Goal: Book appointment/travel/reservation

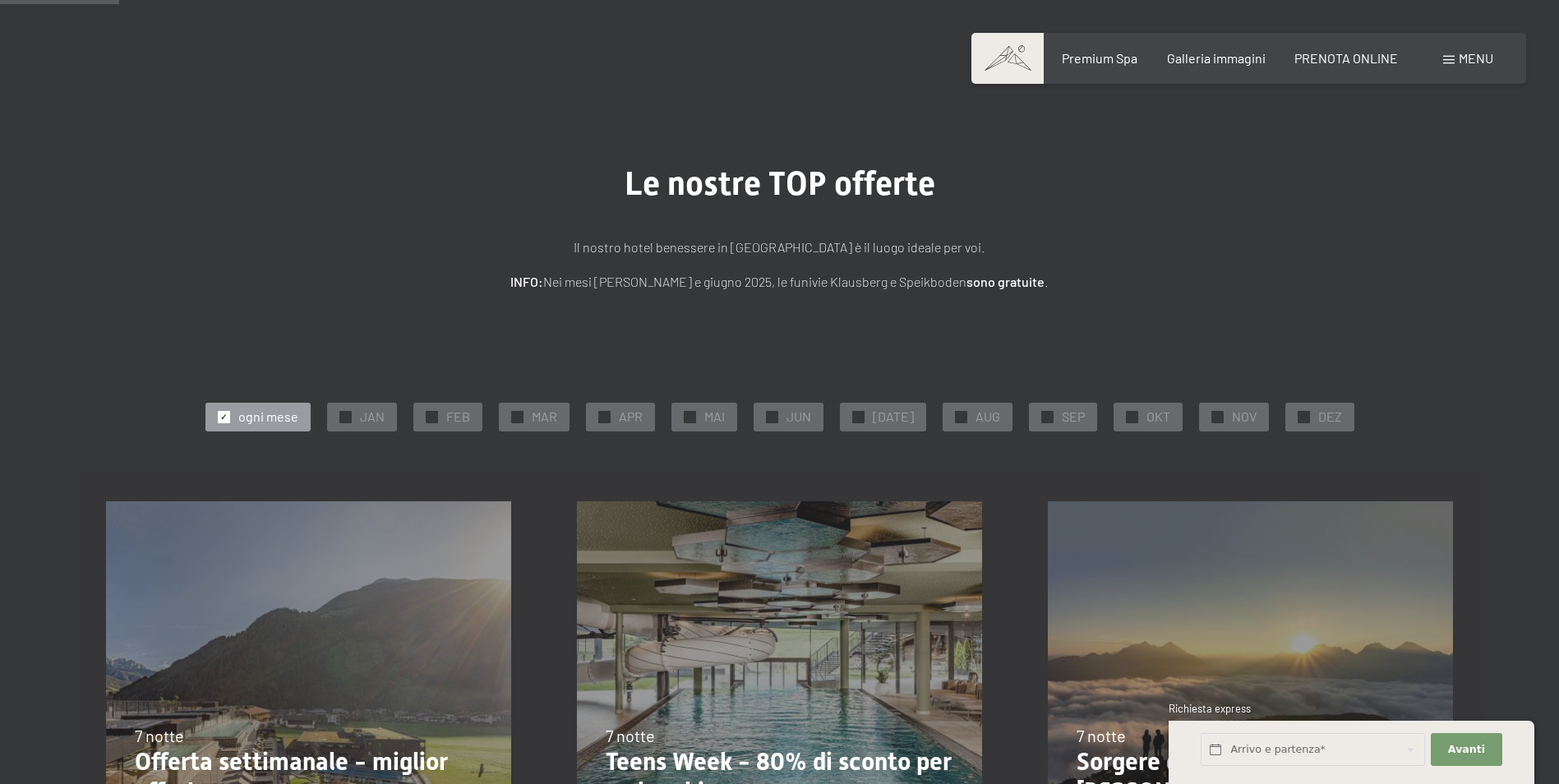
scroll to position [247, 0]
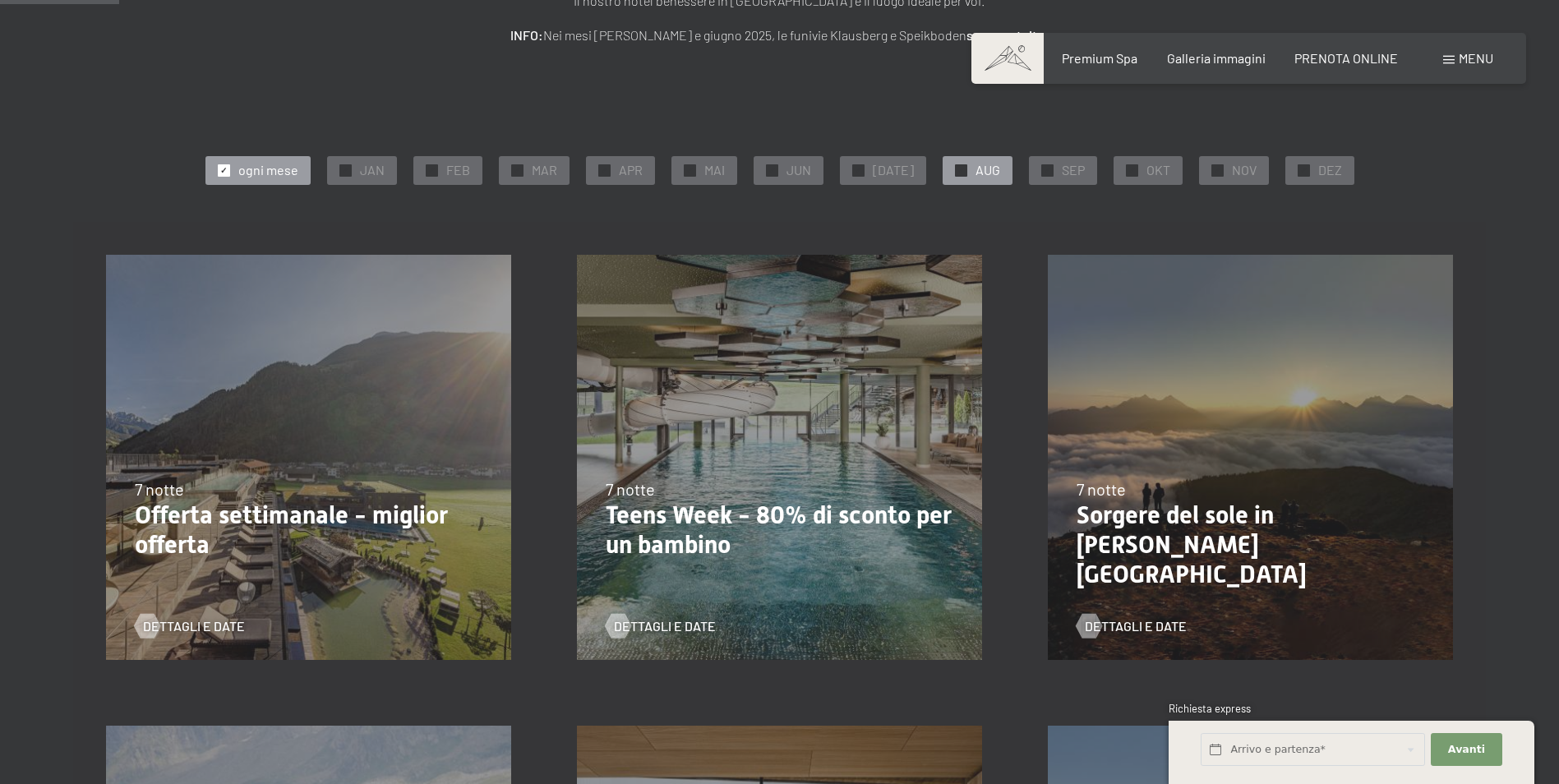
click at [986, 175] on span "AUG" at bounding box center [987, 169] width 24 height 18
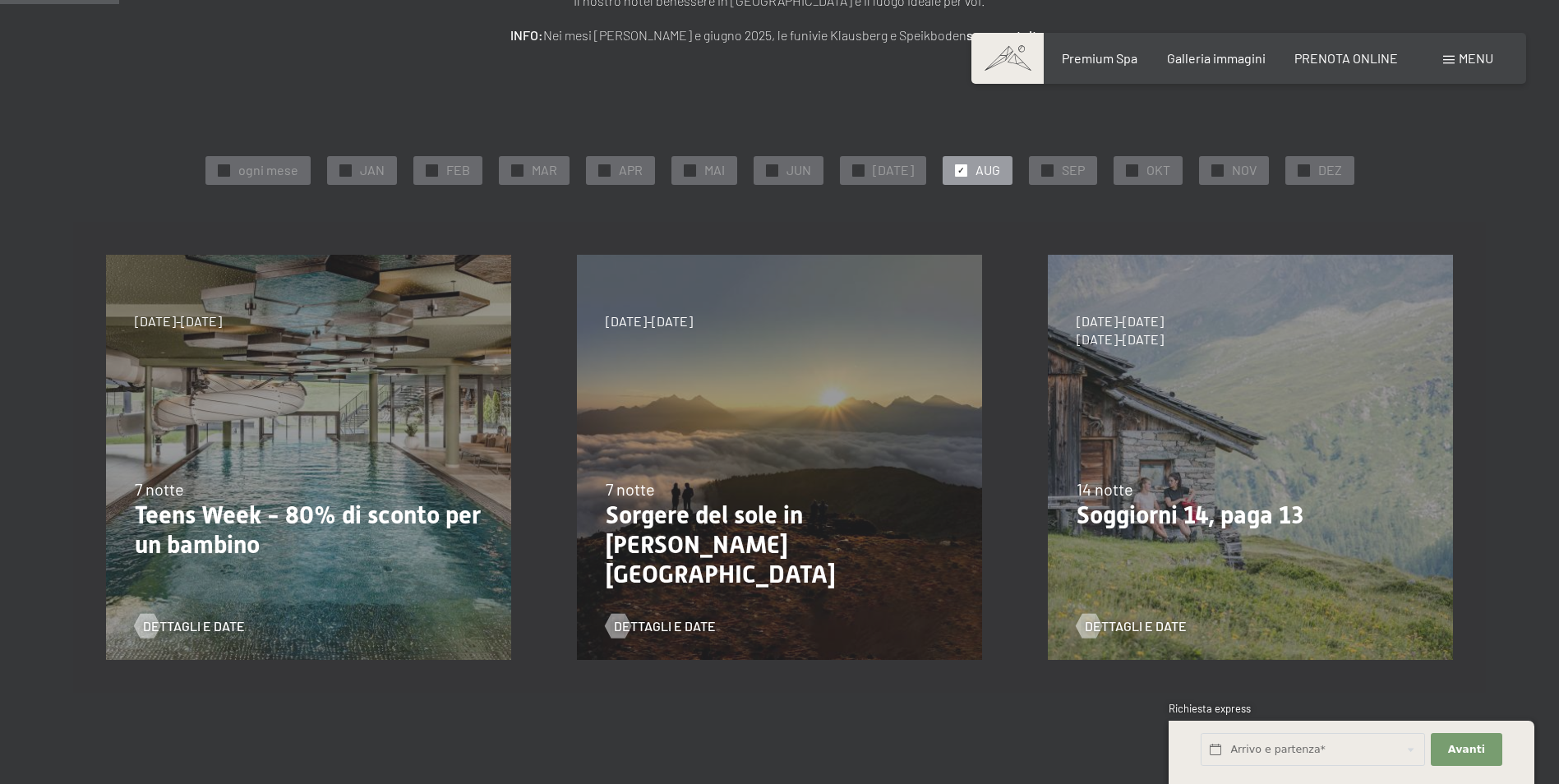
click at [431, 509] on p "Teens Week - 80% di sconto per un bambino" at bounding box center [308, 529] width 348 height 59
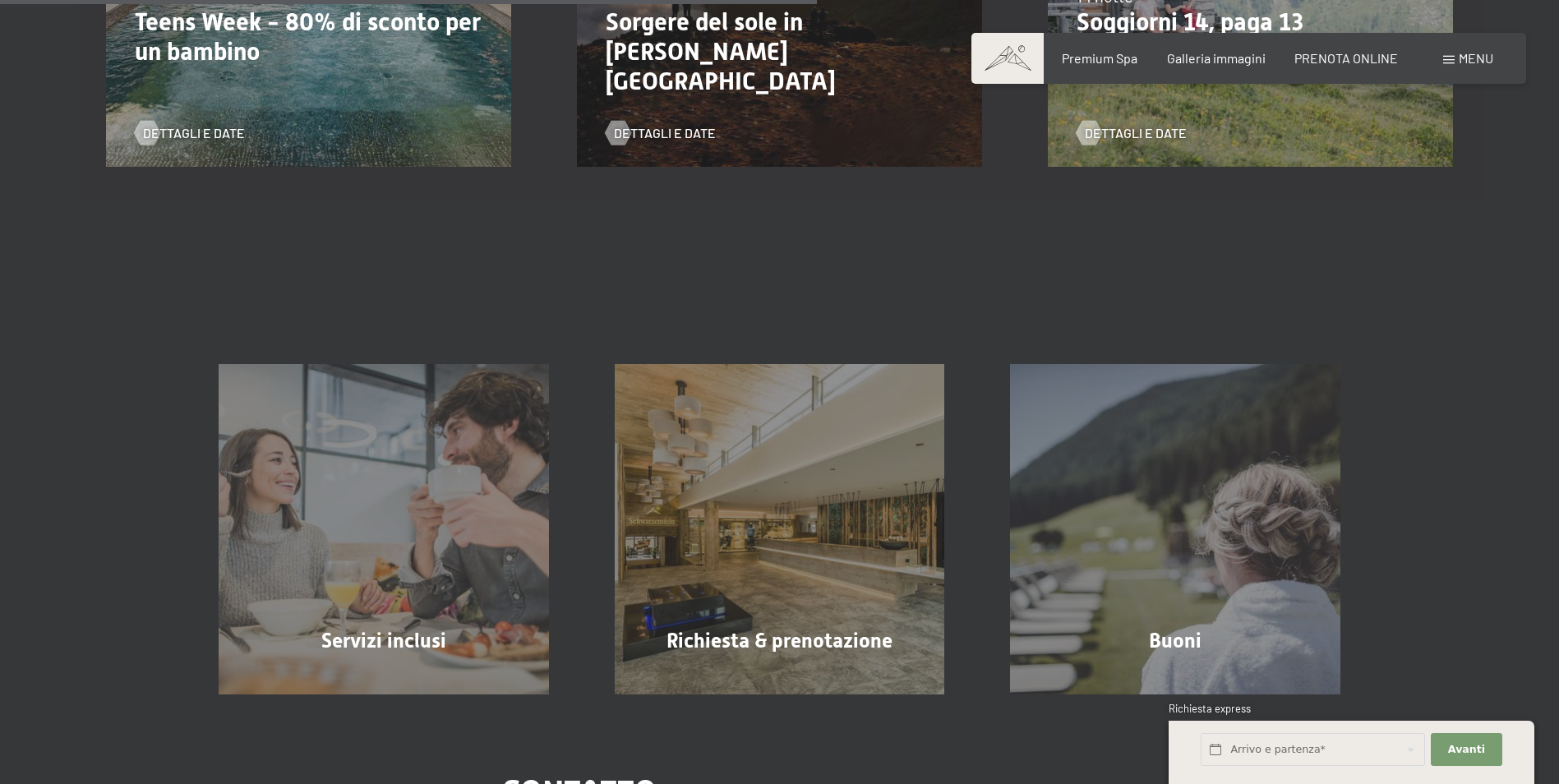
scroll to position [492, 0]
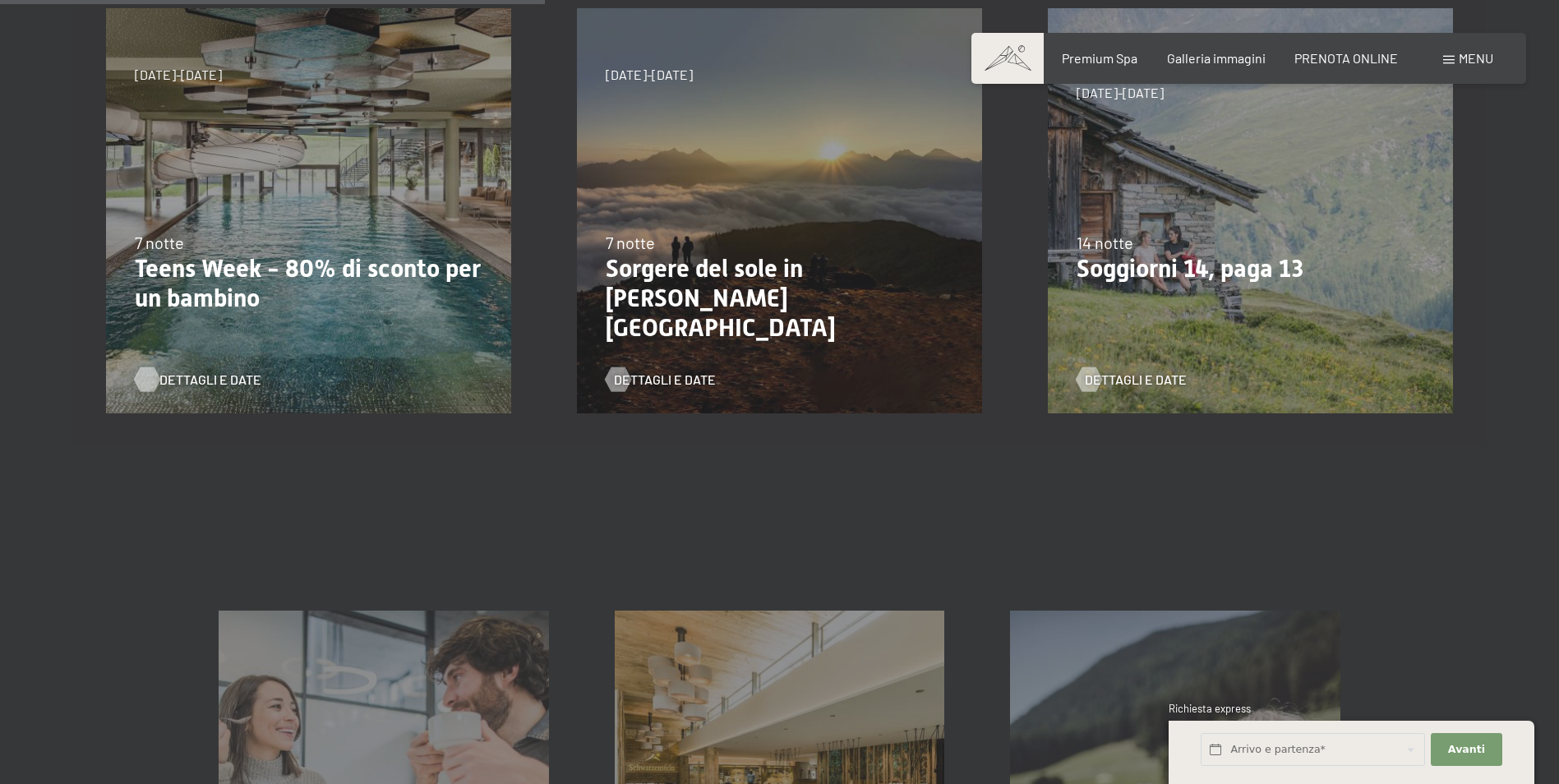
click at [160, 373] on span "Dettagli e Date" at bounding box center [210, 378] width 102 height 18
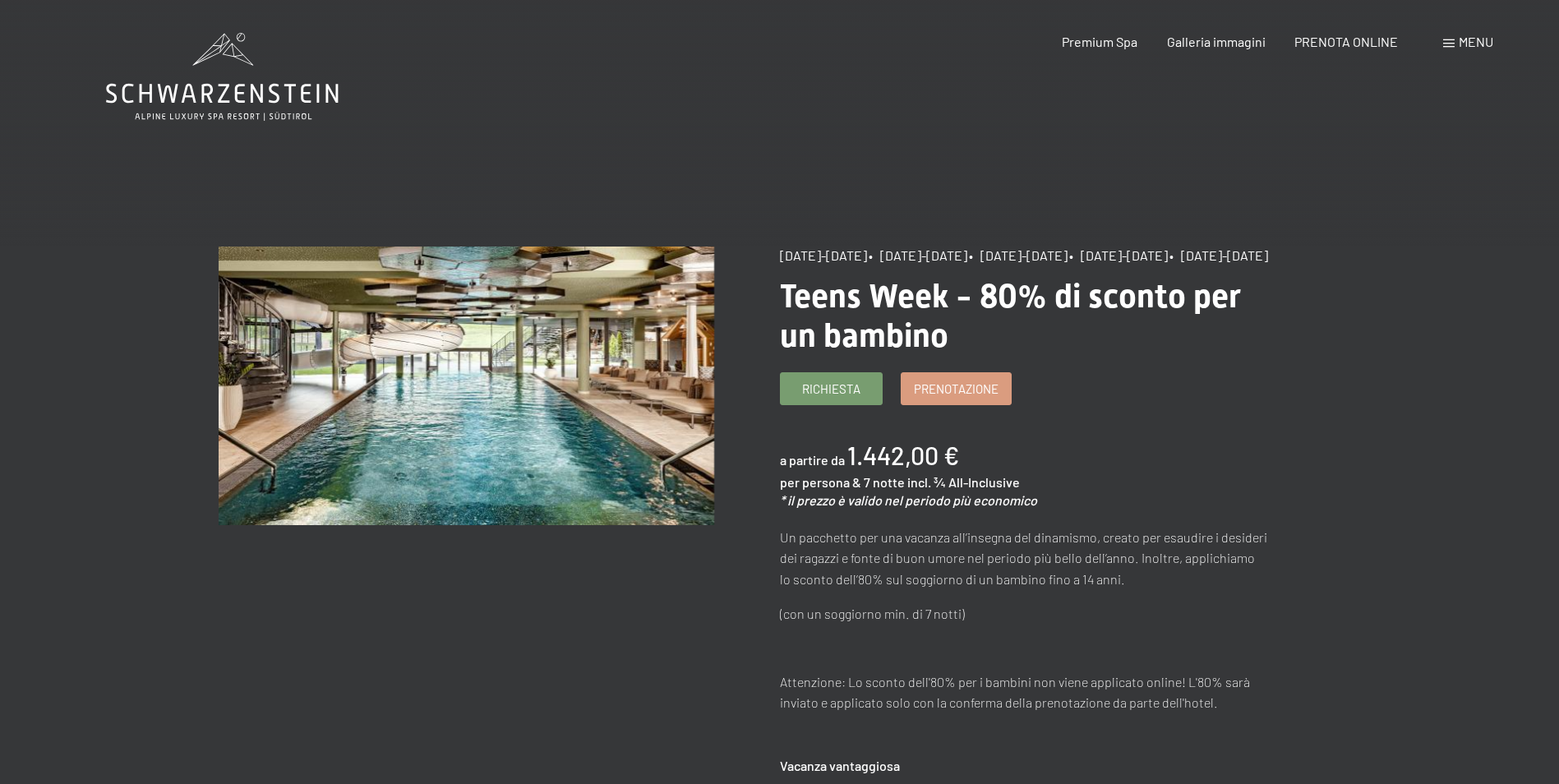
click at [819, 254] on span "23/8/2025-14/9/2025" at bounding box center [822, 255] width 87 height 16
click at [836, 395] on span "Richiesta" at bounding box center [831, 386] width 58 height 17
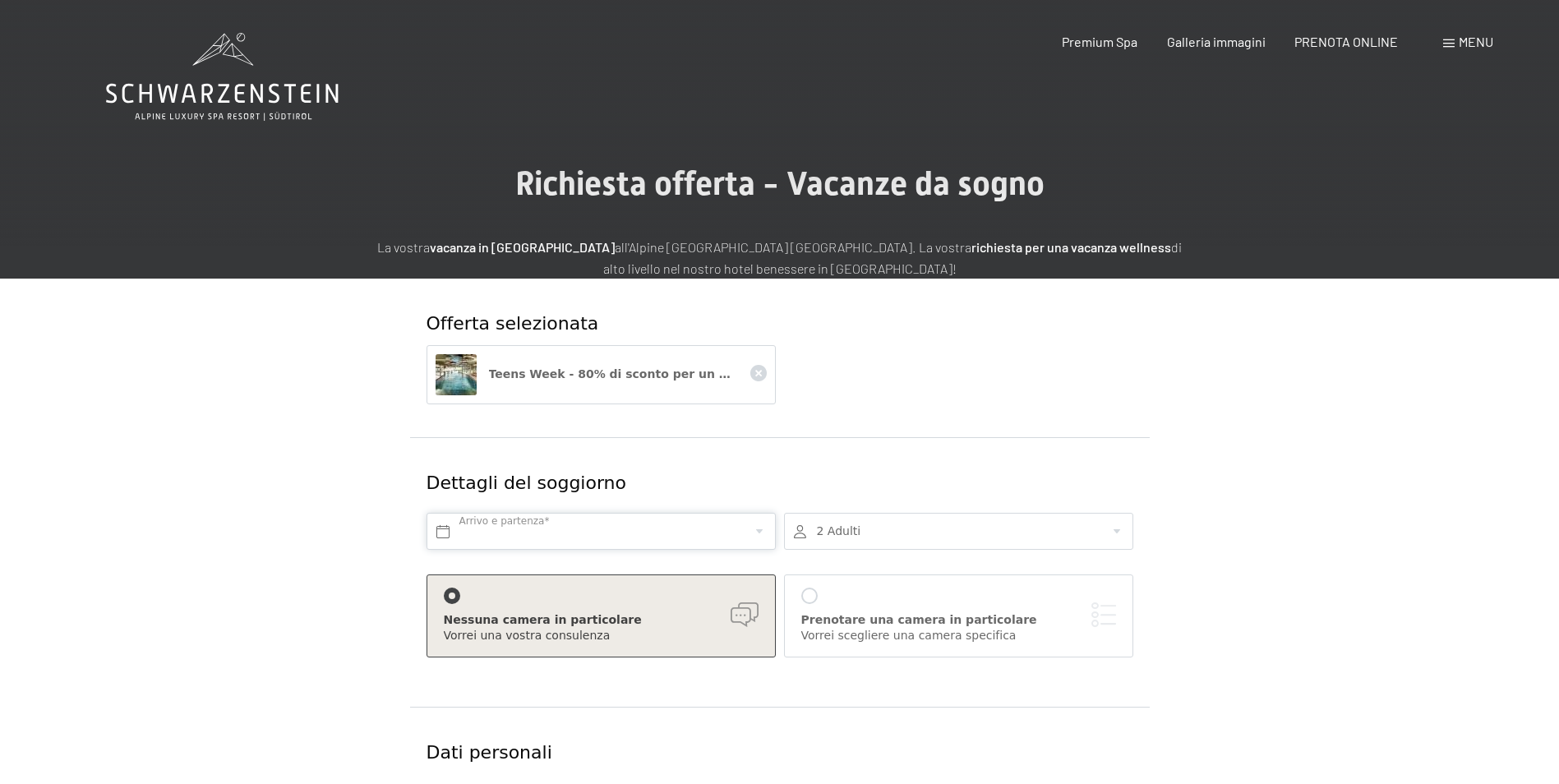
click at [757, 533] on input "text" at bounding box center [601, 532] width 350 height 37
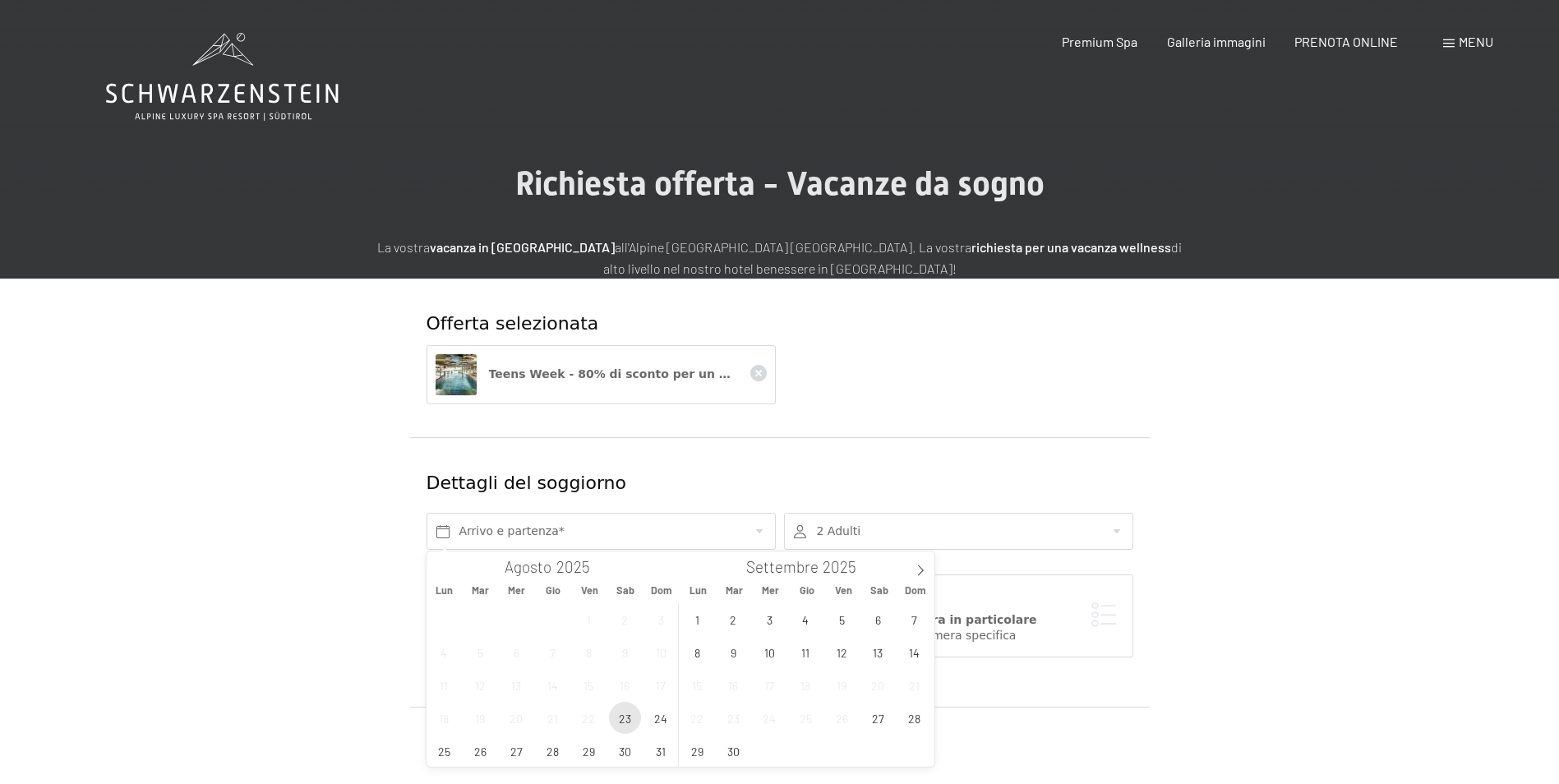
click at [627, 720] on span "23" at bounding box center [624, 718] width 32 height 32
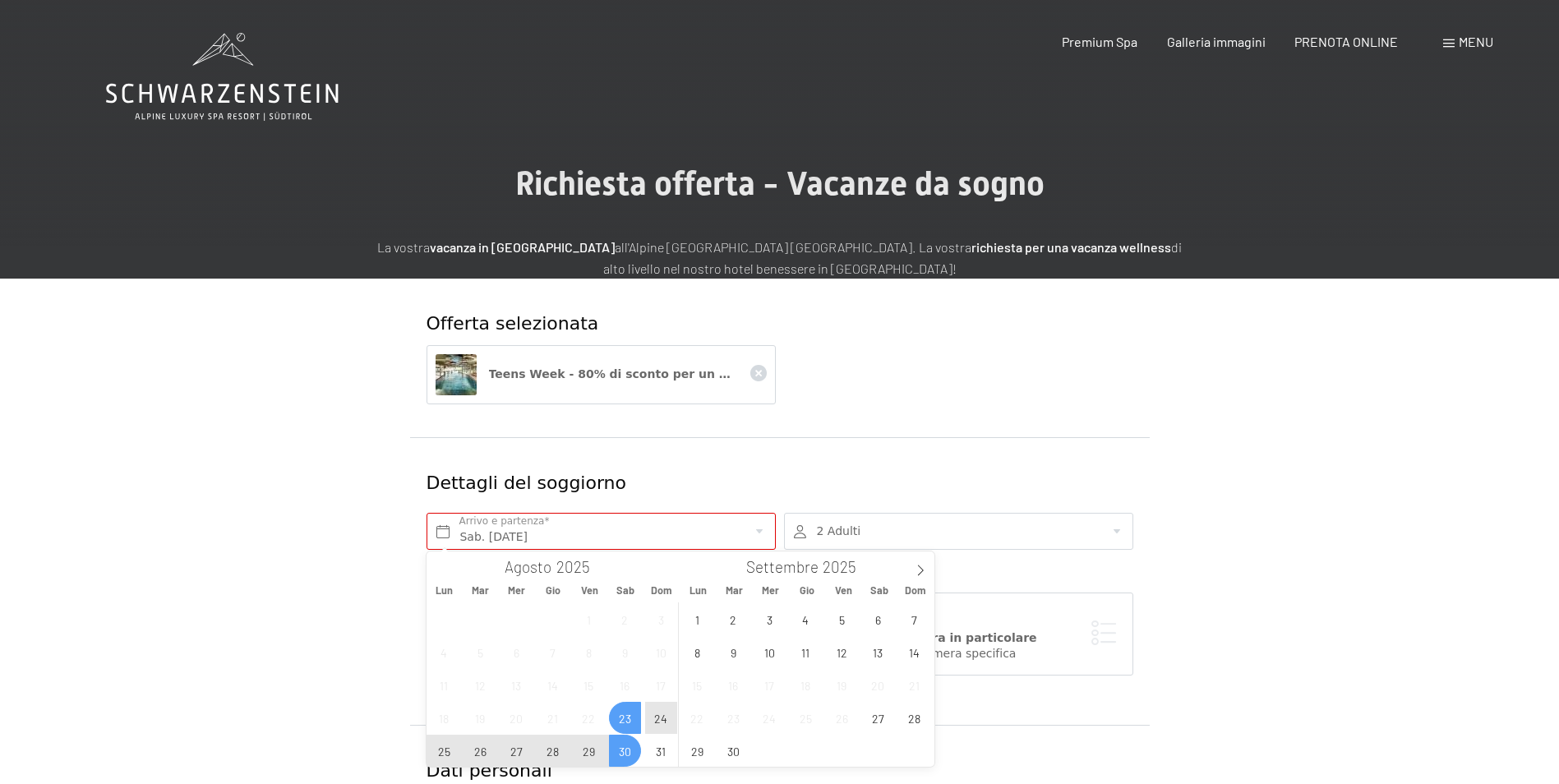
click at [633, 749] on span "30" at bounding box center [624, 750] width 32 height 32
type input "Sab. [DATE] - Sab. [DATE]"
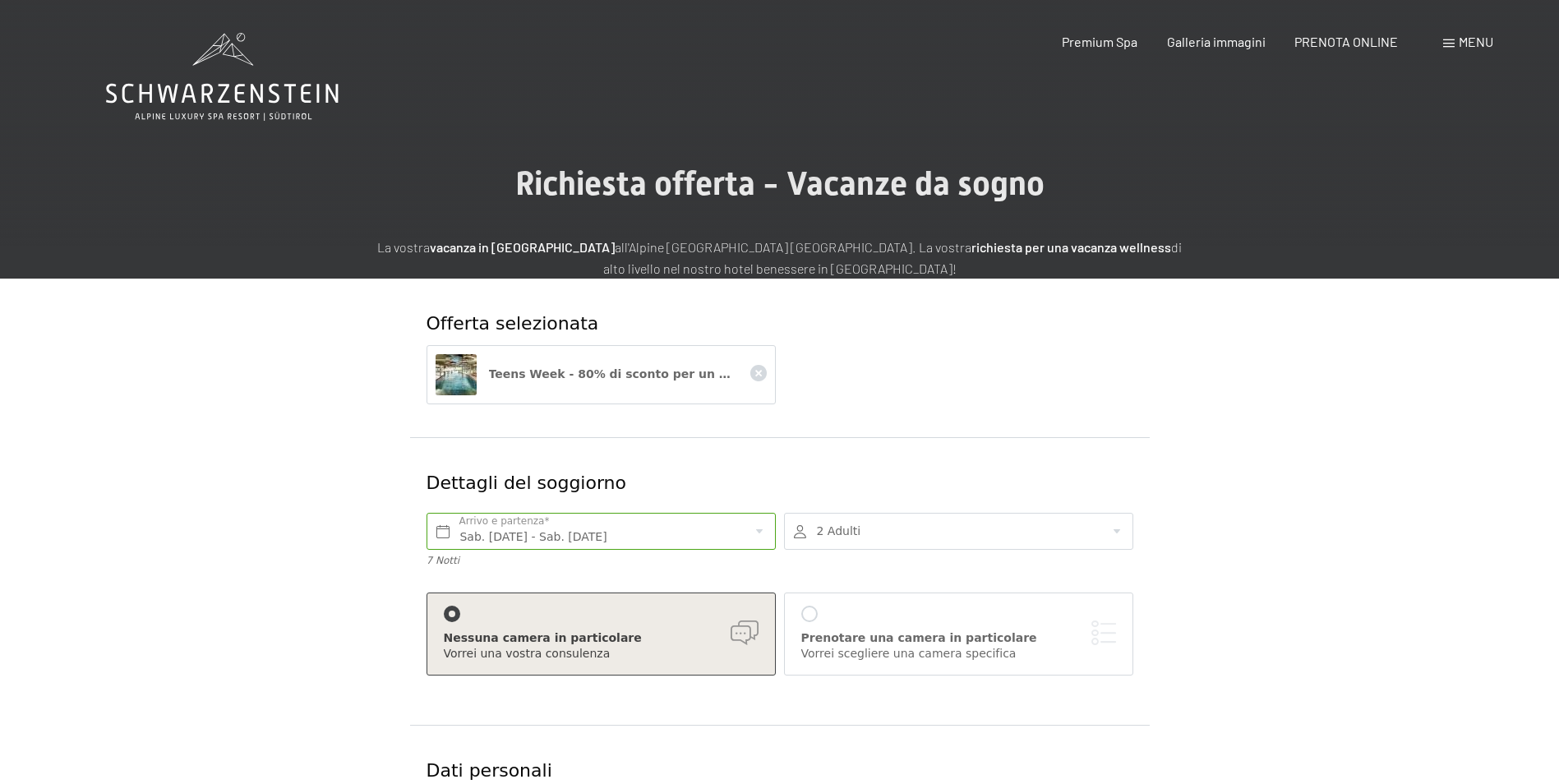
click at [1120, 528] on div at bounding box center [959, 532] width 350 height 37
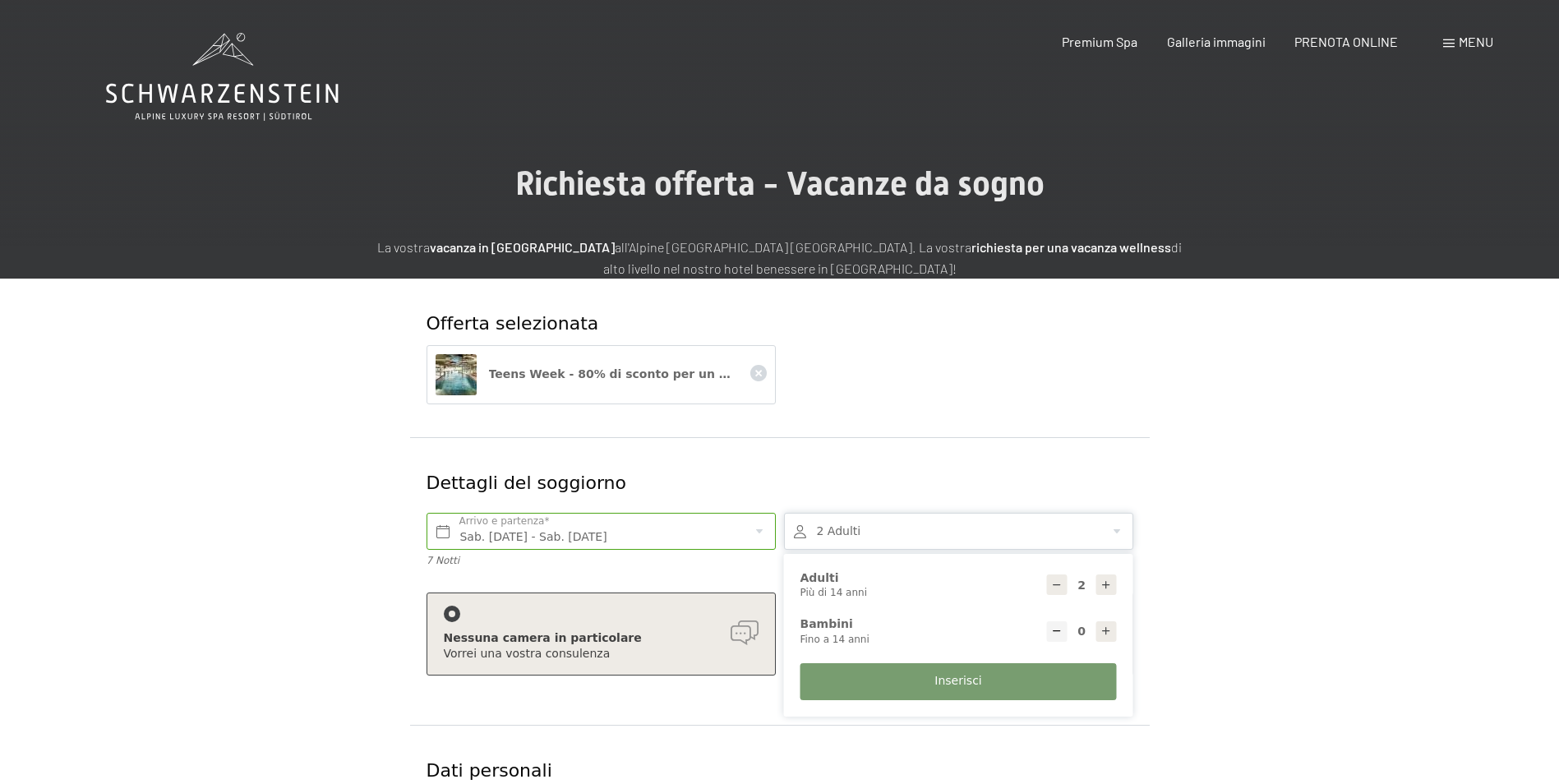
click at [1103, 579] on icon at bounding box center [1106, 585] width 11 height 11
type input "3"
click at [979, 676] on button "Inserisci" at bounding box center [958, 681] width 316 height 37
